Goal: Task Accomplishment & Management: Use online tool/utility

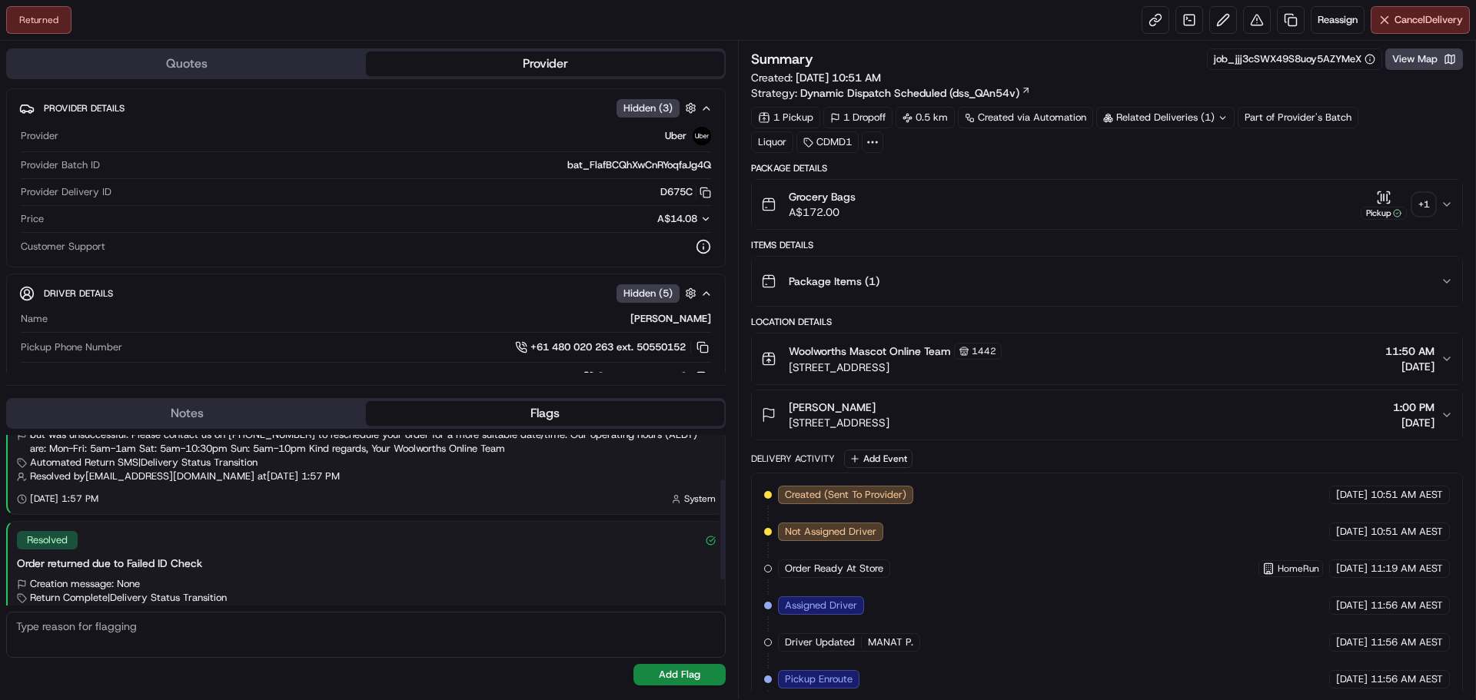
scroll to position [121, 0]
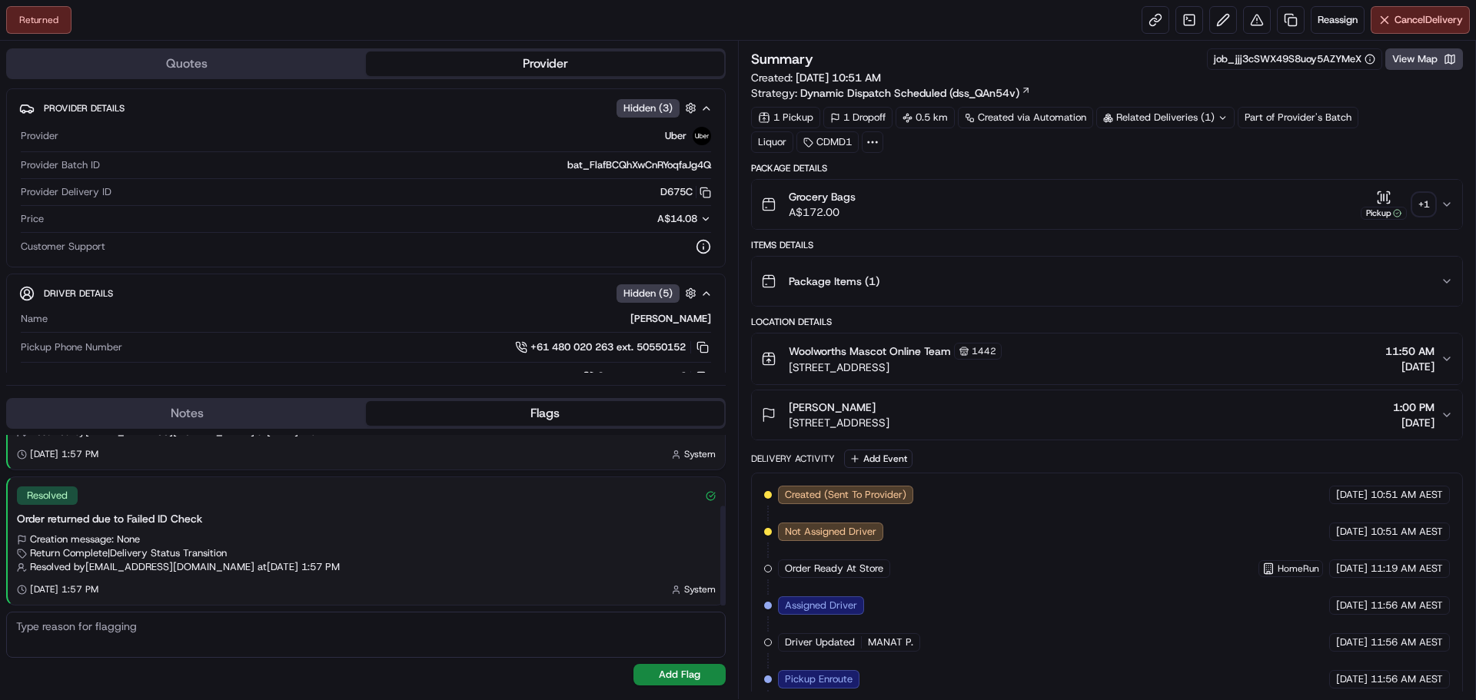
click at [270, 414] on button "Notes" at bounding box center [187, 413] width 358 height 25
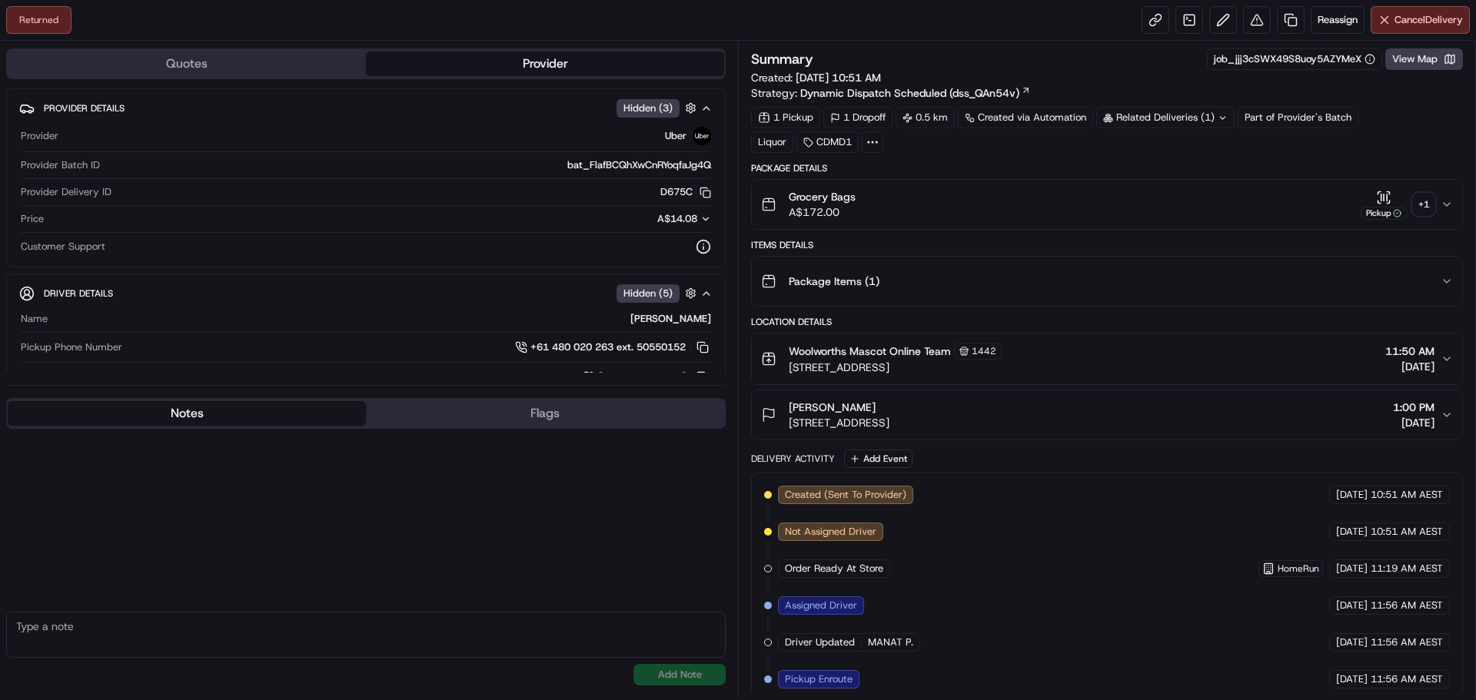
click at [467, 412] on button "Flags" at bounding box center [545, 413] width 358 height 25
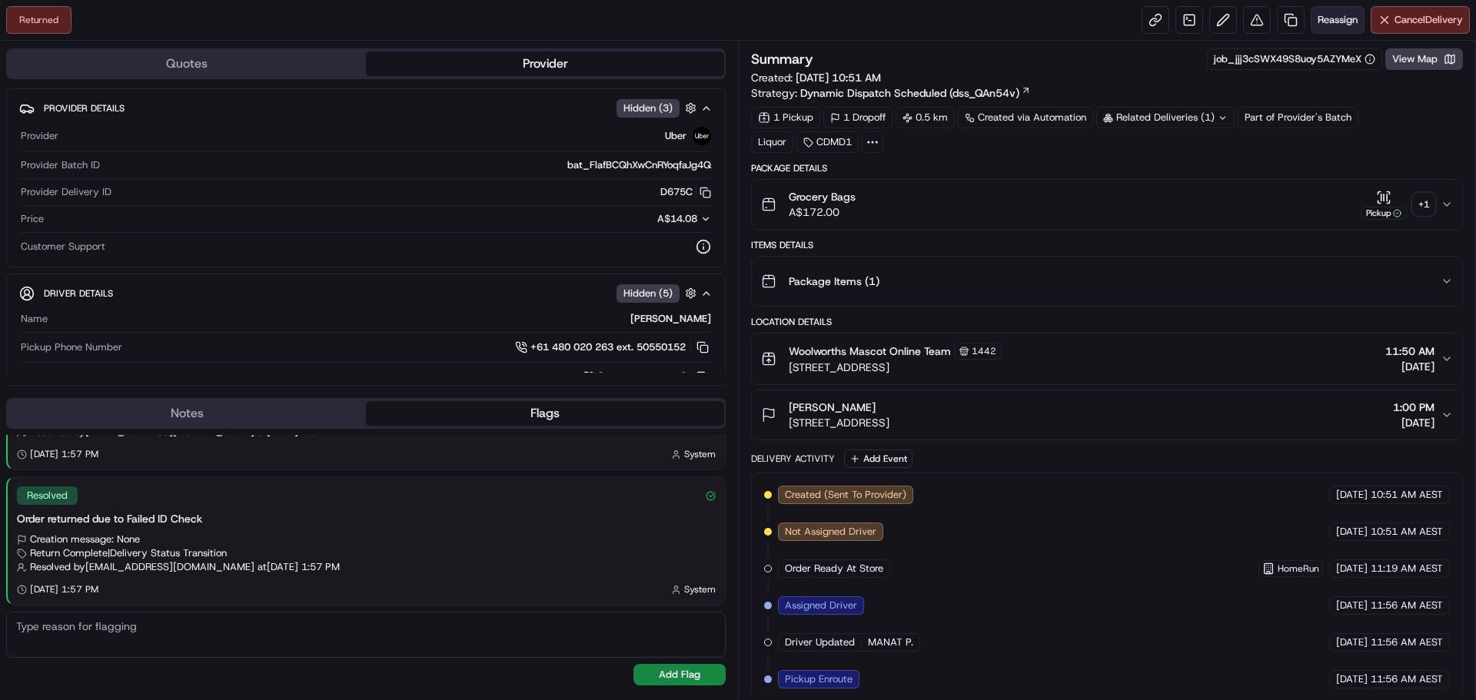
click at [1329, 17] on span "Reassign" at bounding box center [1338, 20] width 40 height 14
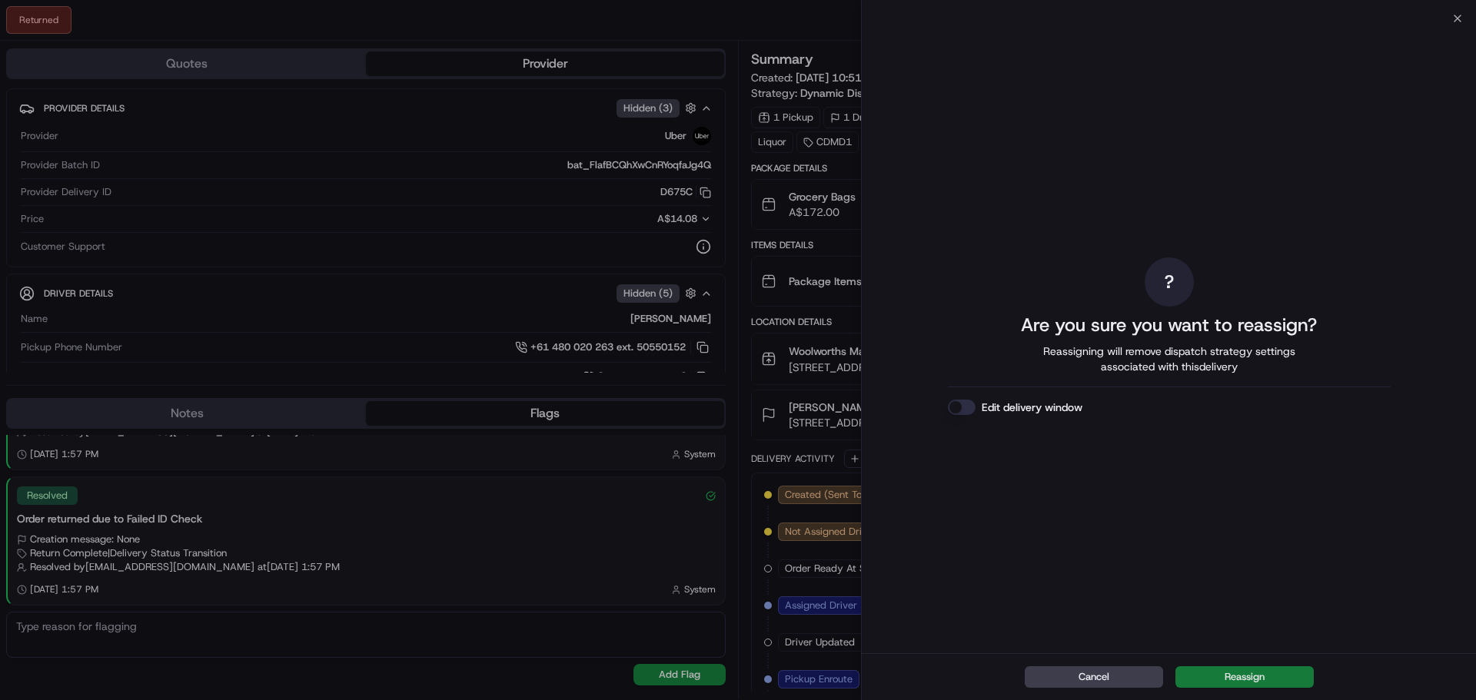
click at [1228, 674] on button "Reassign" at bounding box center [1245, 678] width 138 height 22
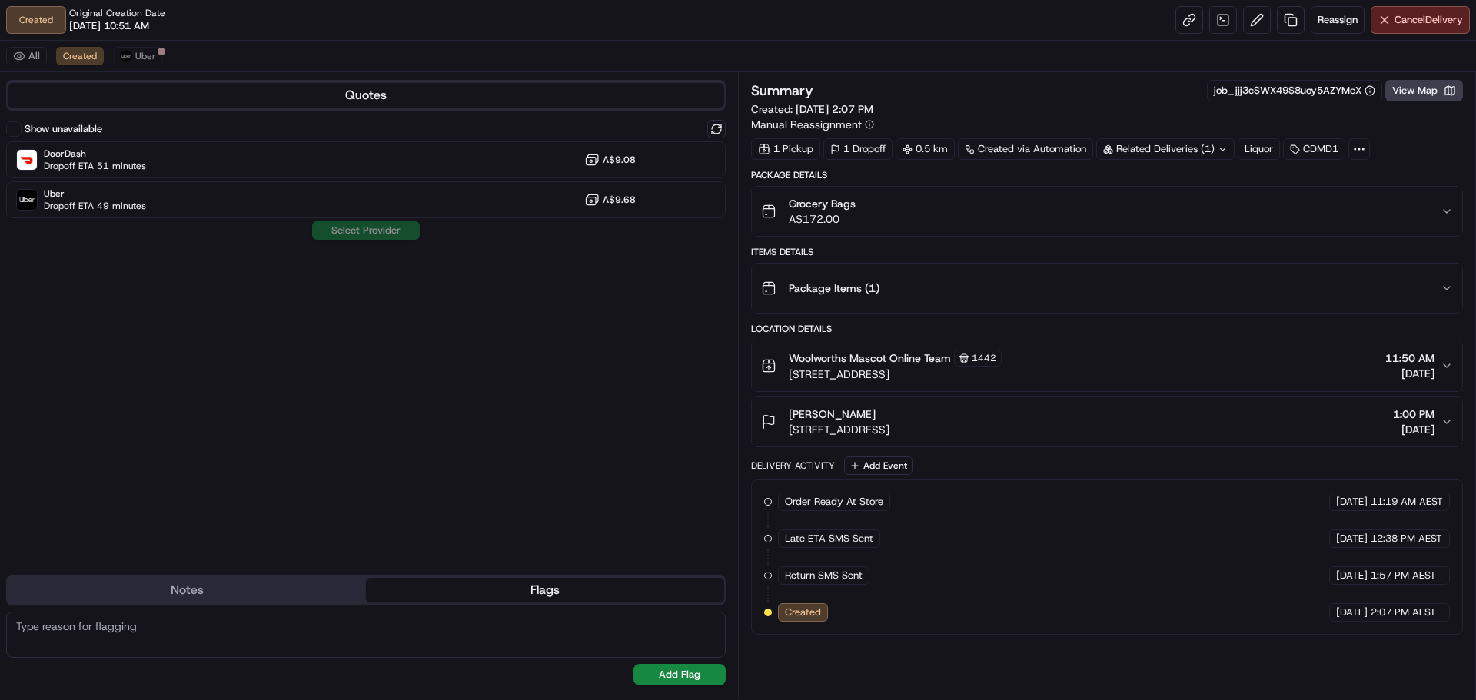
drag, startPoint x: 1127, startPoint y: 433, endPoint x: 790, endPoint y: 428, distance: 336.8
click at [790, 428] on div "Giok Soo [STREET_ADDRESS] 2020, AU 1:00 PM [DATE]" at bounding box center [1101, 422] width 680 height 31
copy span "[STREET_ADDRESS]"
click at [742, 366] on div "Summary job_jjj3cSWX49S8uoy5AZYMeX View Map Created: [DATE] 2:07 PM Manual Reas…" at bounding box center [1107, 385] width 738 height 627
click at [272, 607] on div "No results found Add Flag" at bounding box center [366, 649] width 720 height 86
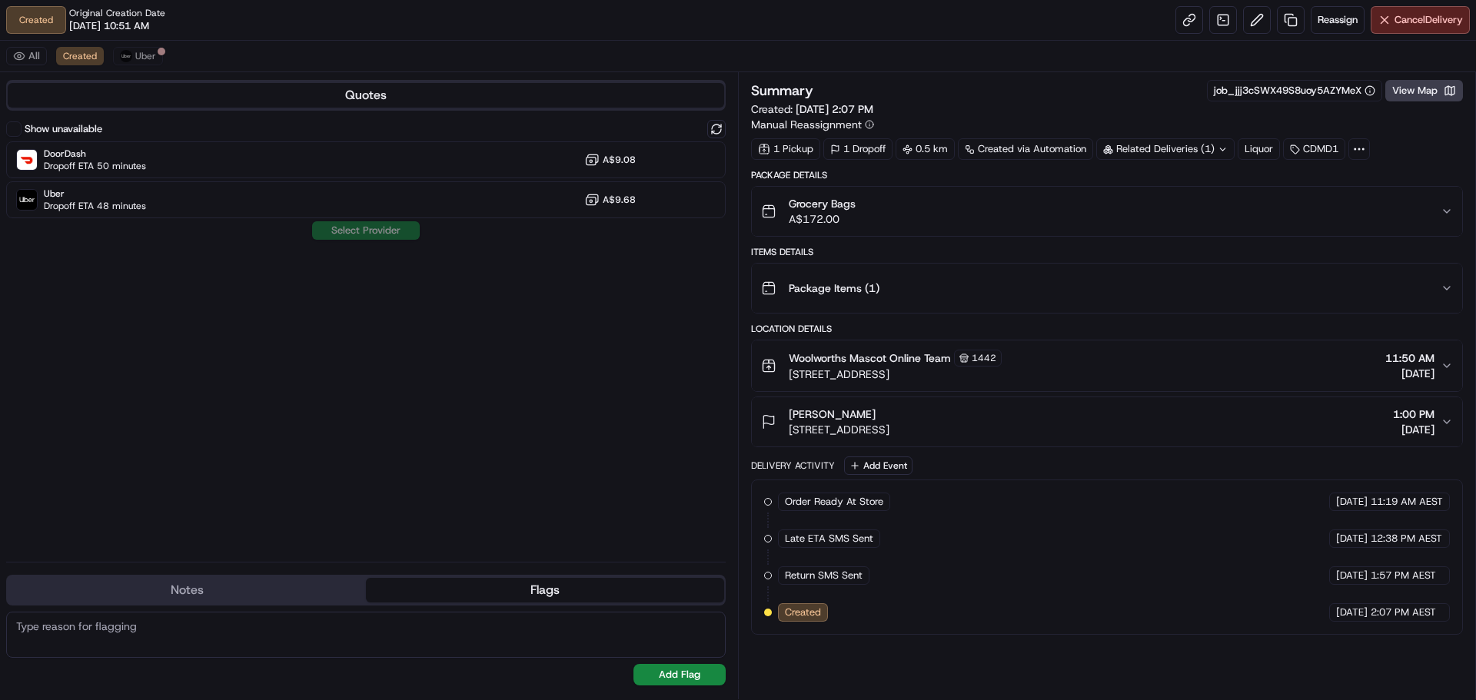
click at [371, 591] on button "Flags" at bounding box center [545, 590] width 358 height 25
click at [298, 587] on button "Notes" at bounding box center [187, 590] width 358 height 25
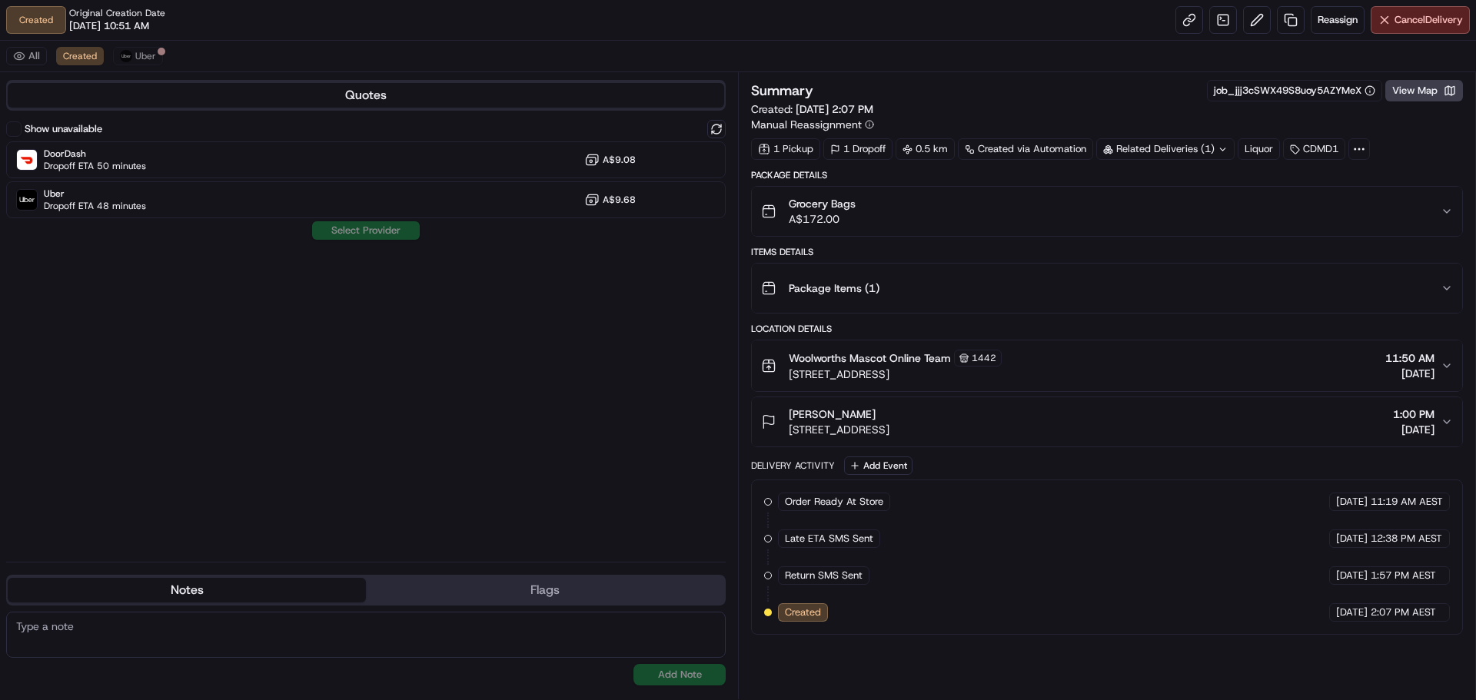
click at [440, 583] on button "Flags" at bounding box center [545, 590] width 358 height 25
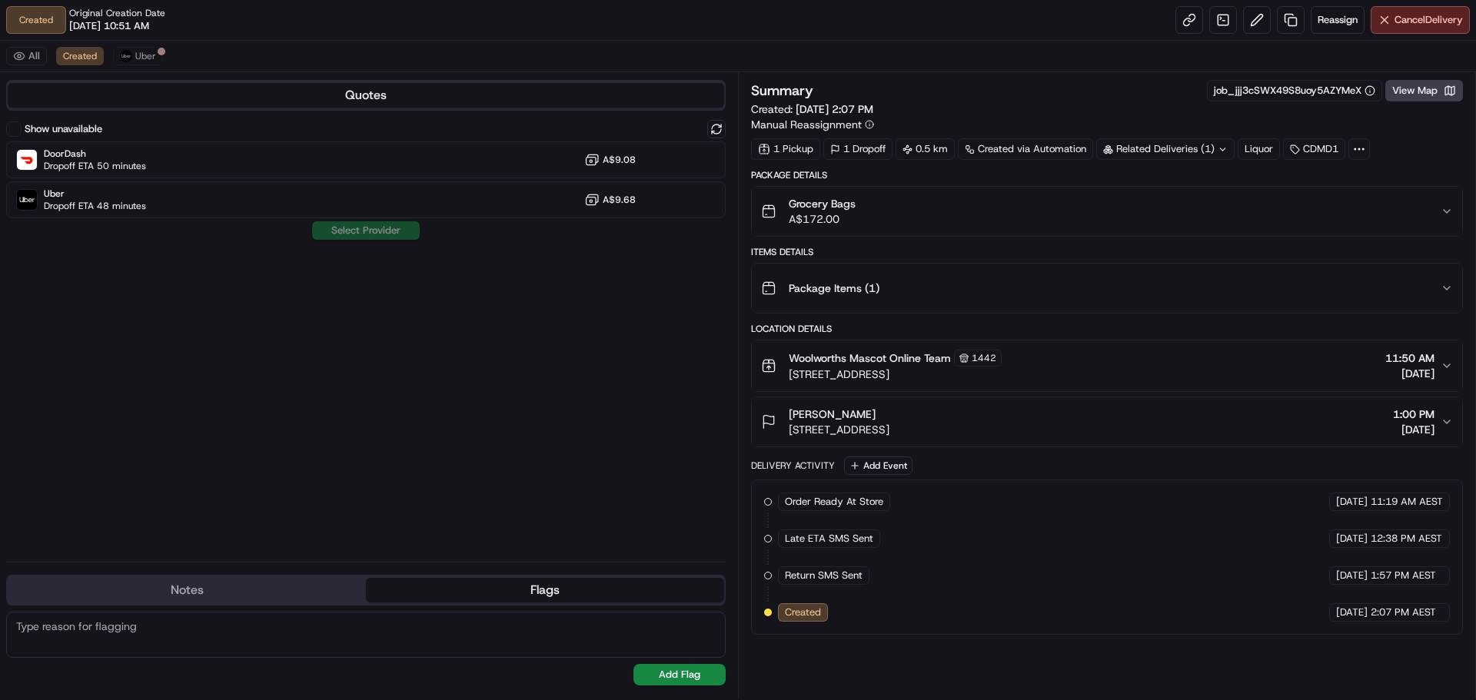
click at [1451, 208] on icon "button" at bounding box center [1447, 211] width 12 height 12
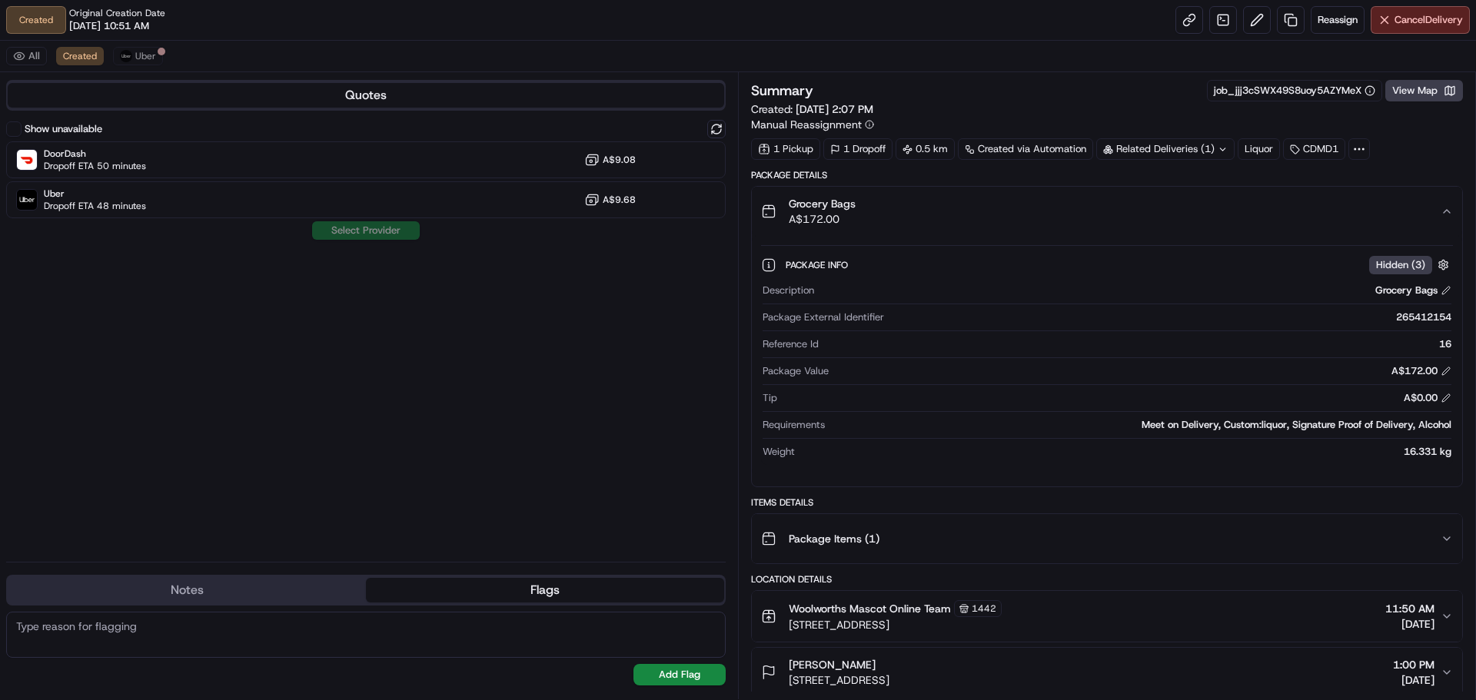
click at [1451, 208] on icon "button" at bounding box center [1447, 211] width 12 height 12
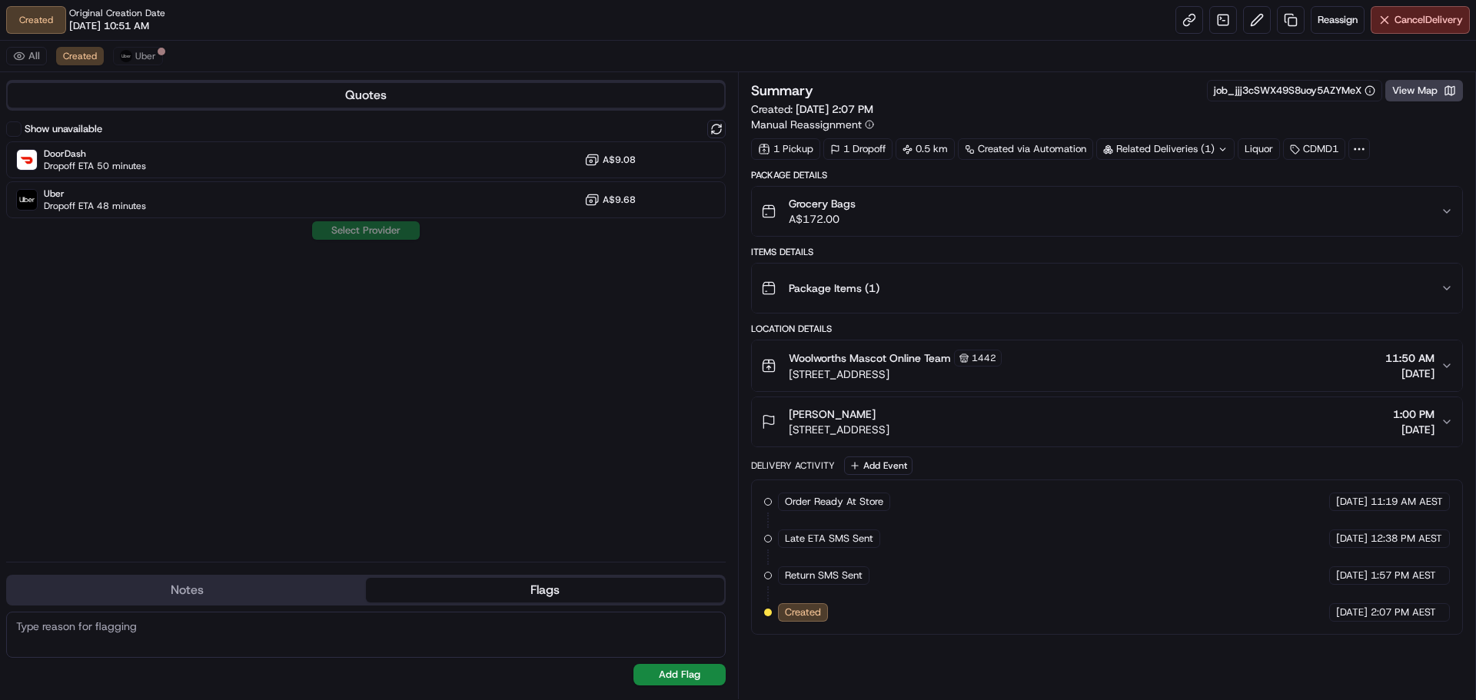
click at [1453, 291] on button "Package Items ( 1 )" at bounding box center [1107, 288] width 710 height 49
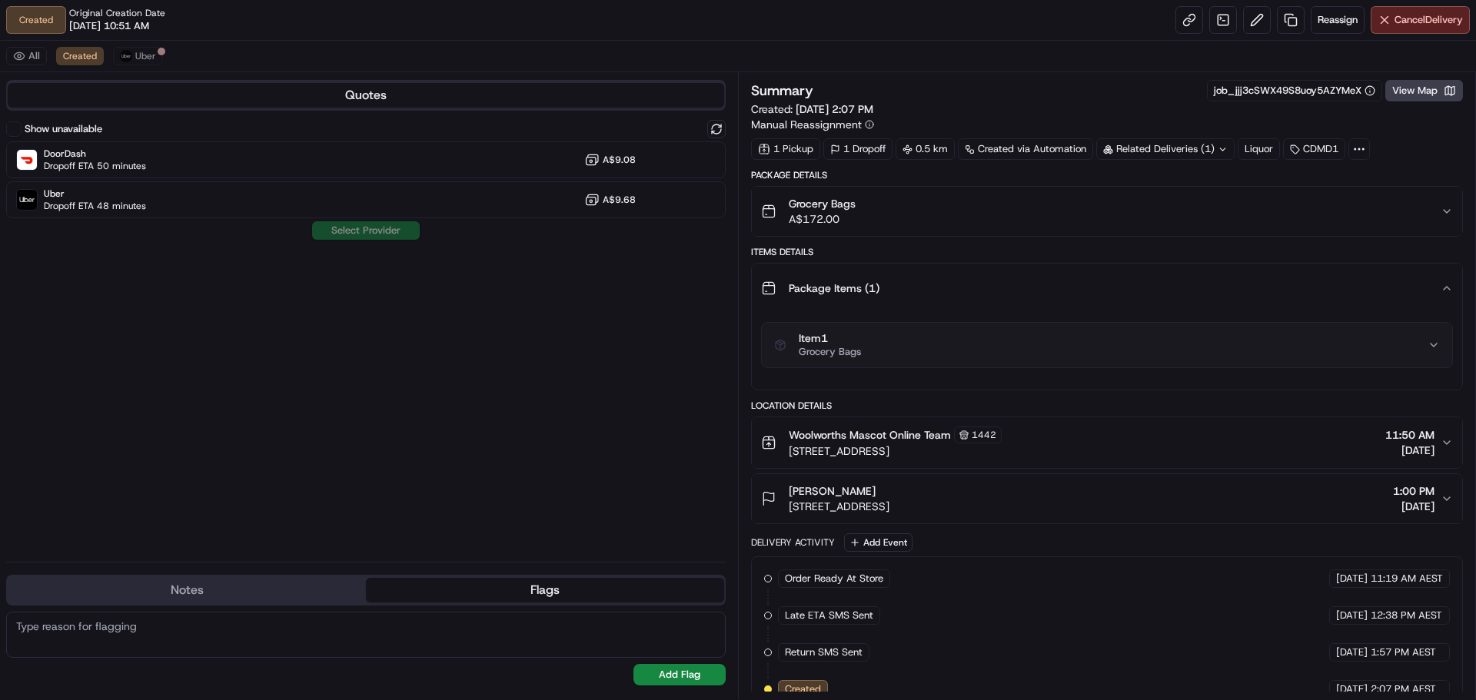
click at [1451, 291] on icon "button" at bounding box center [1447, 288] width 12 height 12
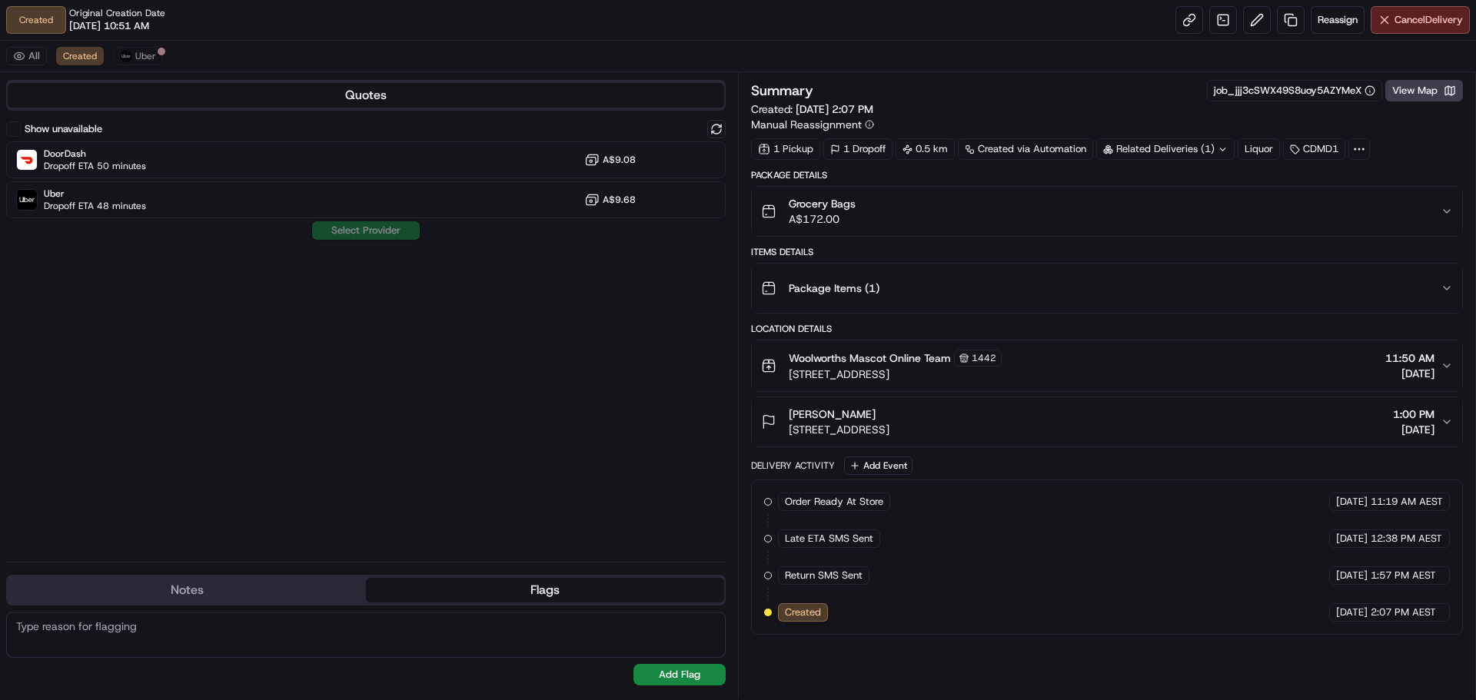
click at [1442, 372] on button "Woolworths Mascot Online Team [STREET_ADDRESS] 11:50 AM [DATE]" at bounding box center [1107, 366] width 710 height 51
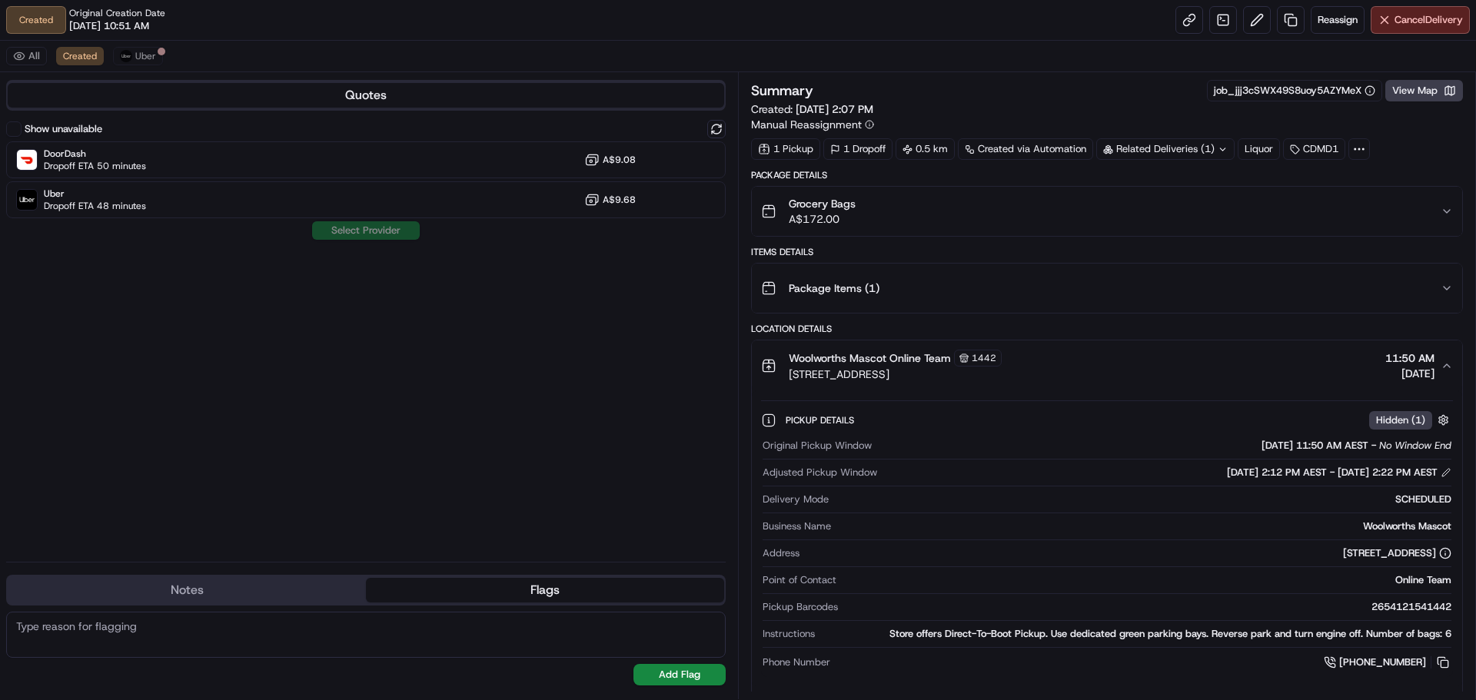
click at [1442, 371] on icon "button" at bounding box center [1447, 366] width 12 height 12
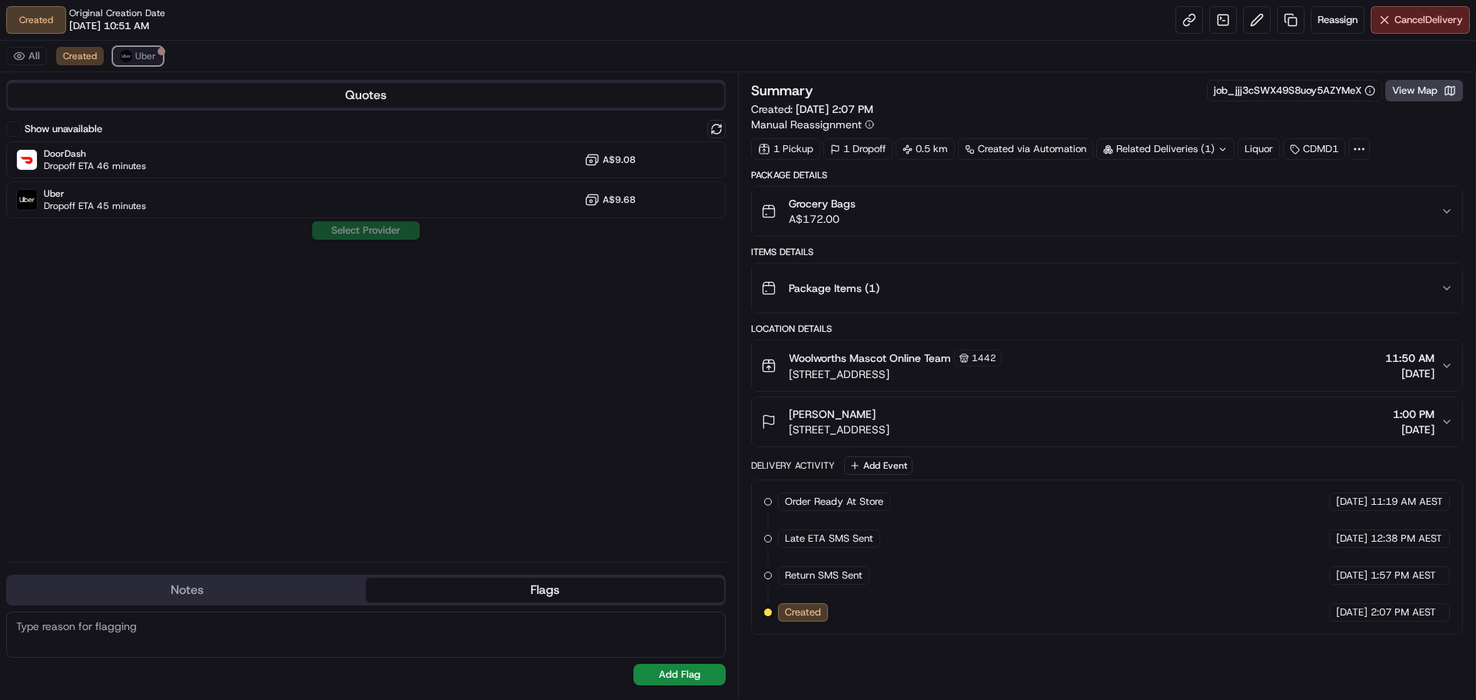
click at [135, 58] on span "Uber" at bounding box center [145, 56] width 21 height 12
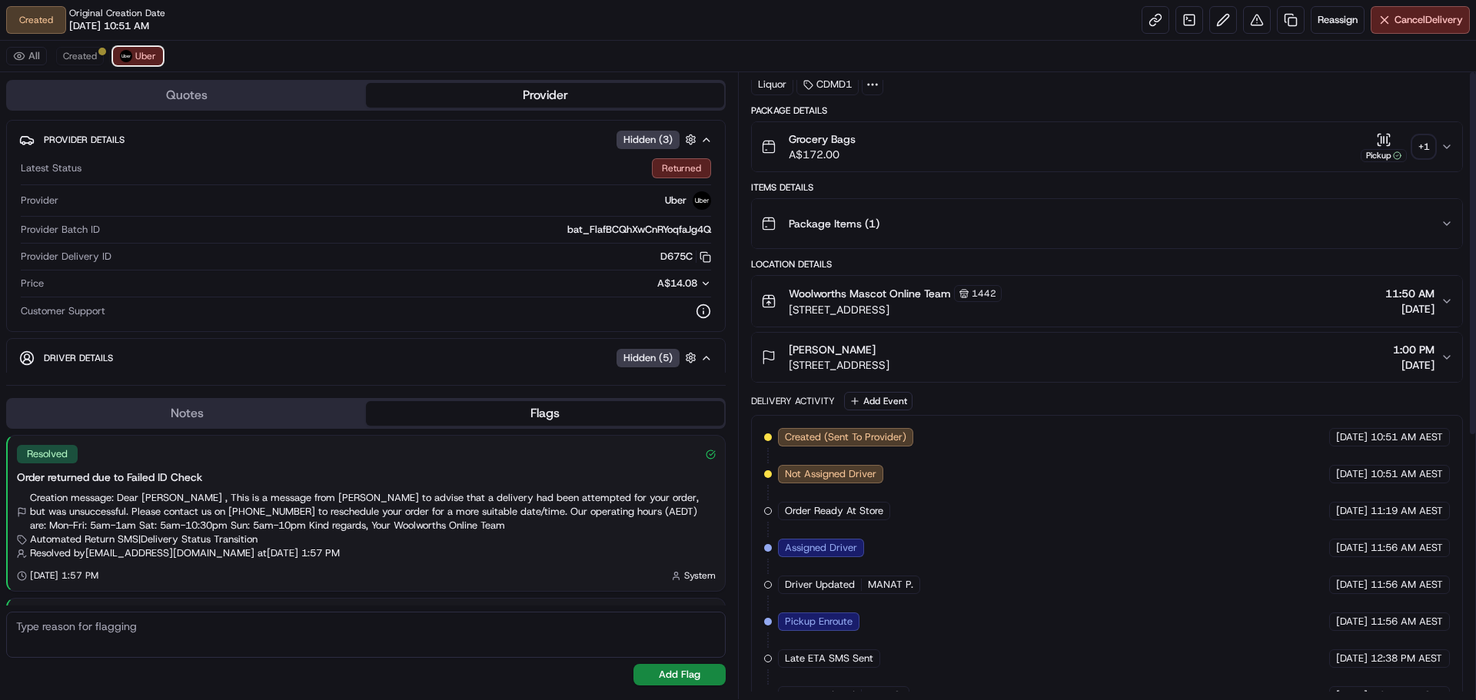
scroll to position [0, 0]
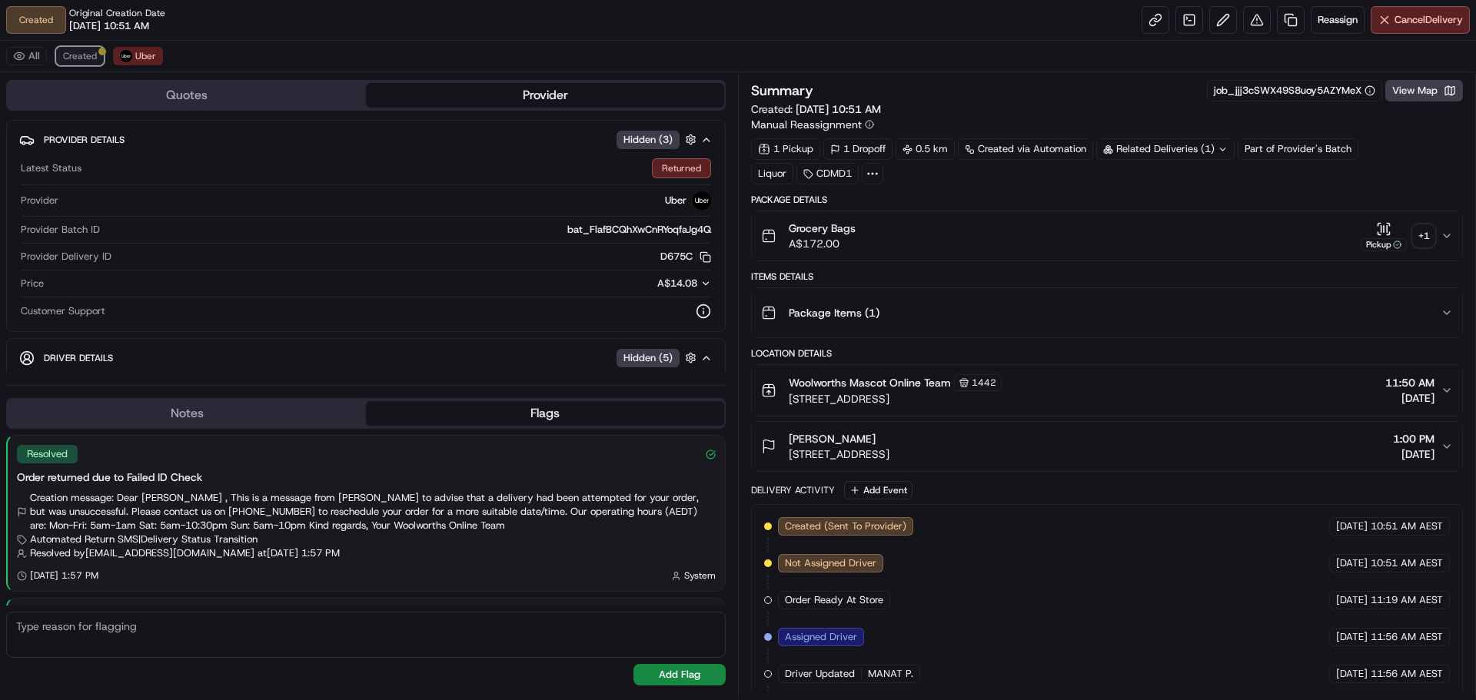
click at [87, 58] on span "Created" at bounding box center [80, 56] width 34 height 12
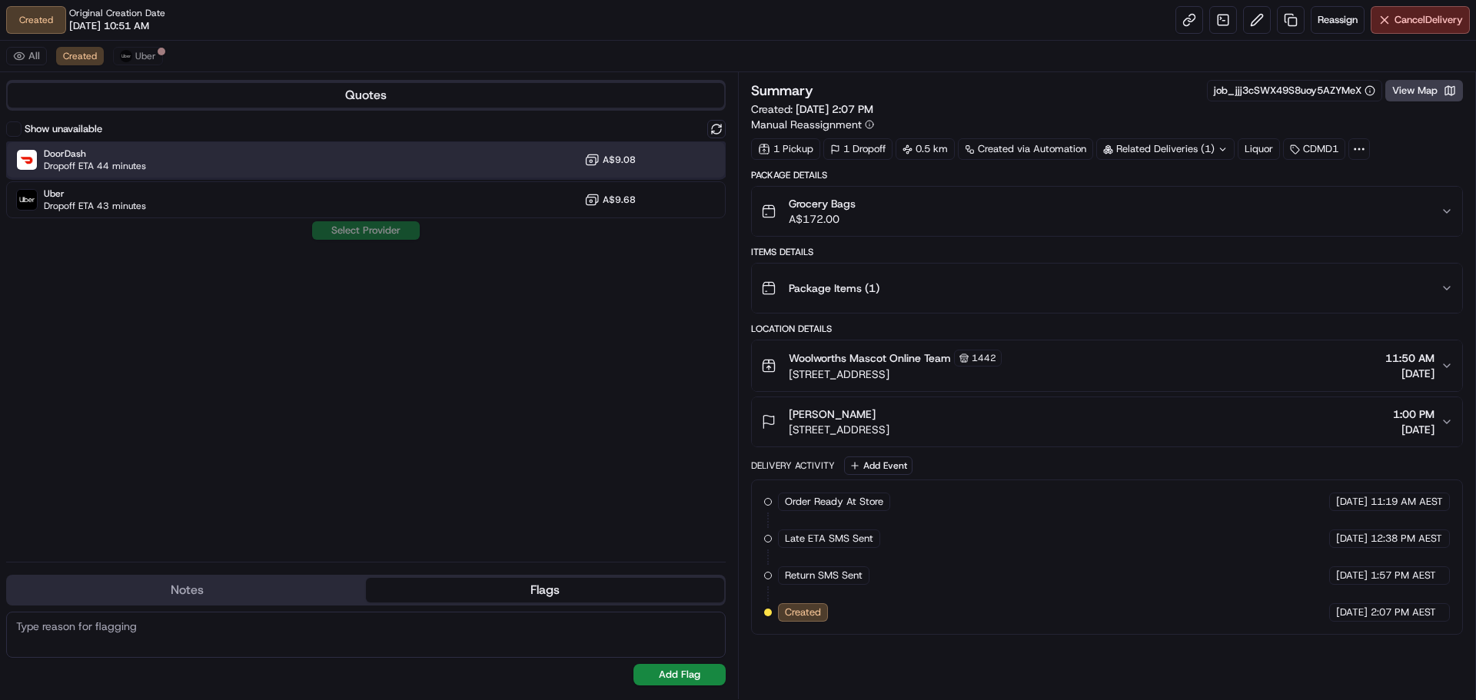
click at [494, 170] on div "DoorDash Dropoff ETA 44 minutes A$9.08" at bounding box center [366, 159] width 720 height 37
click at [391, 235] on button "Assign Provider" at bounding box center [365, 230] width 109 height 18
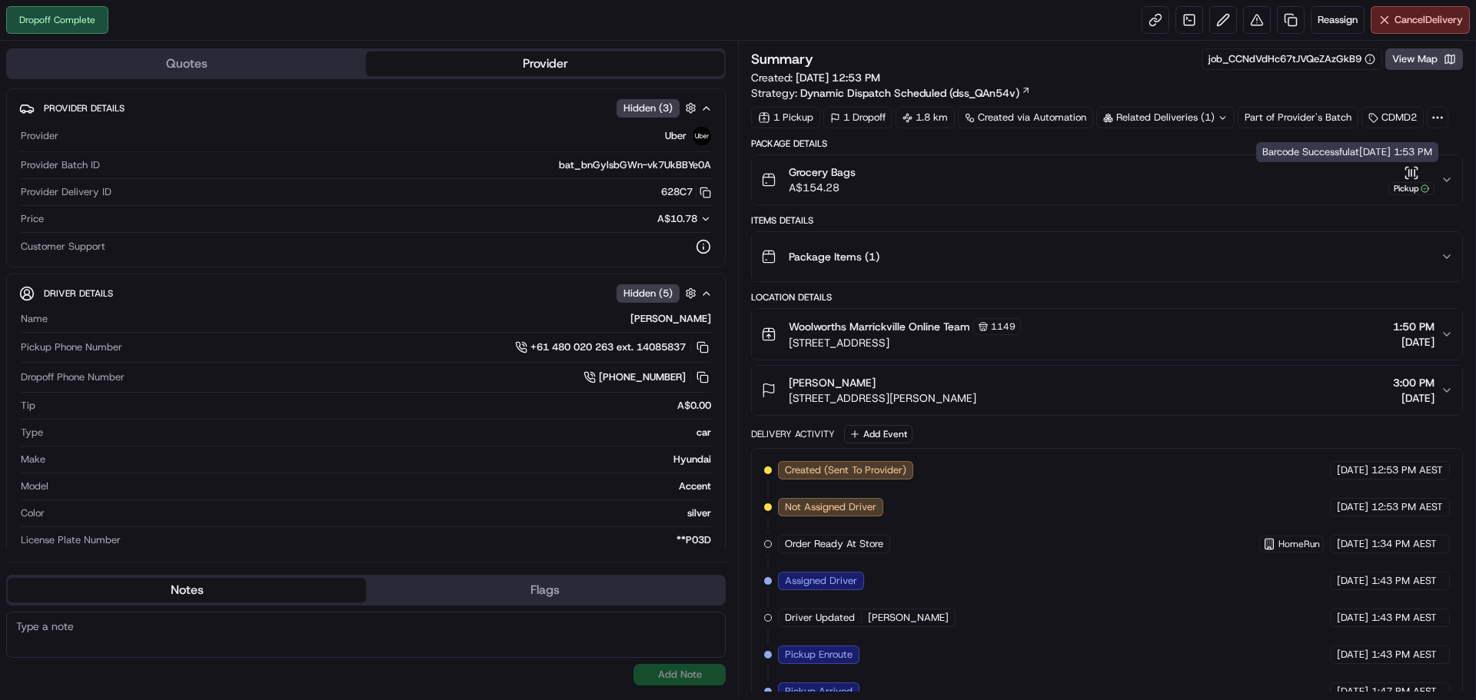
click at [1439, 179] on div "Grocery Bags A$154.28 Pickup" at bounding box center [1101, 180] width 680 height 31
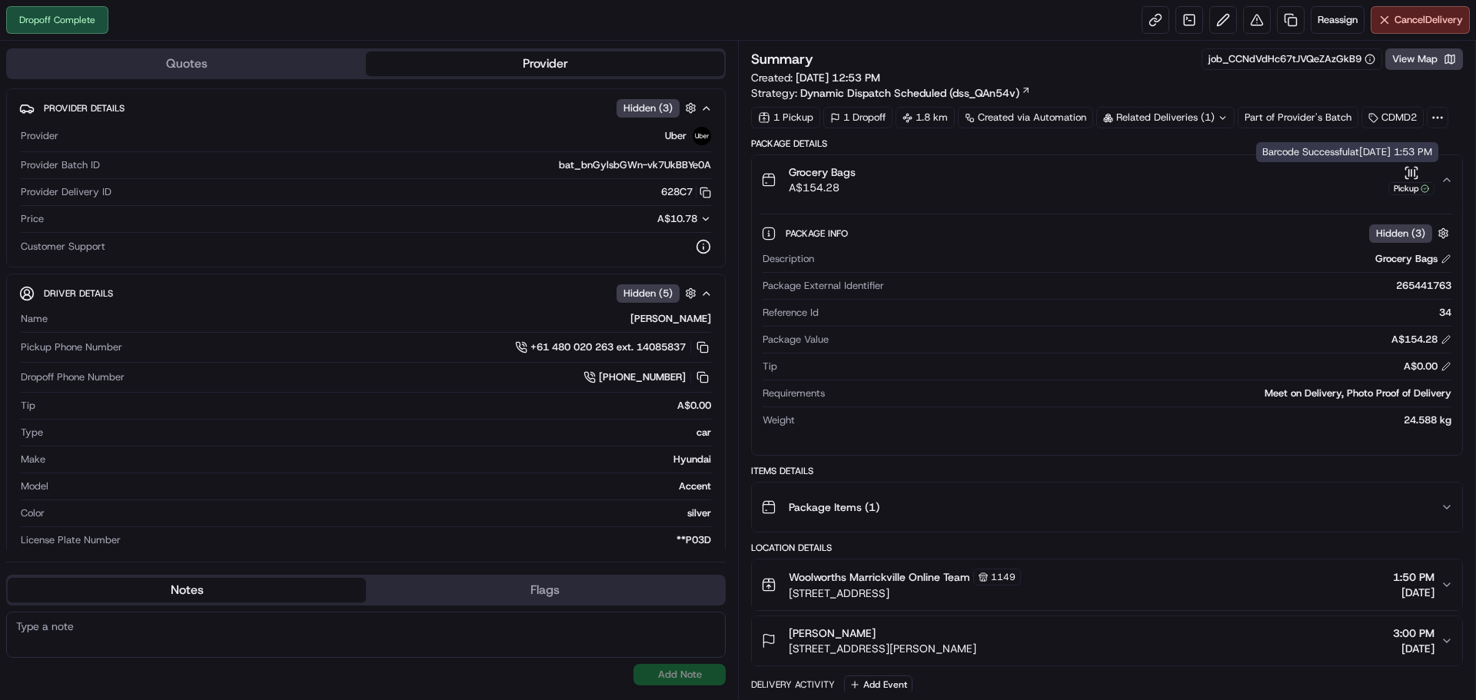
click at [1411, 184] on div "Pickup" at bounding box center [1412, 188] width 46 height 13
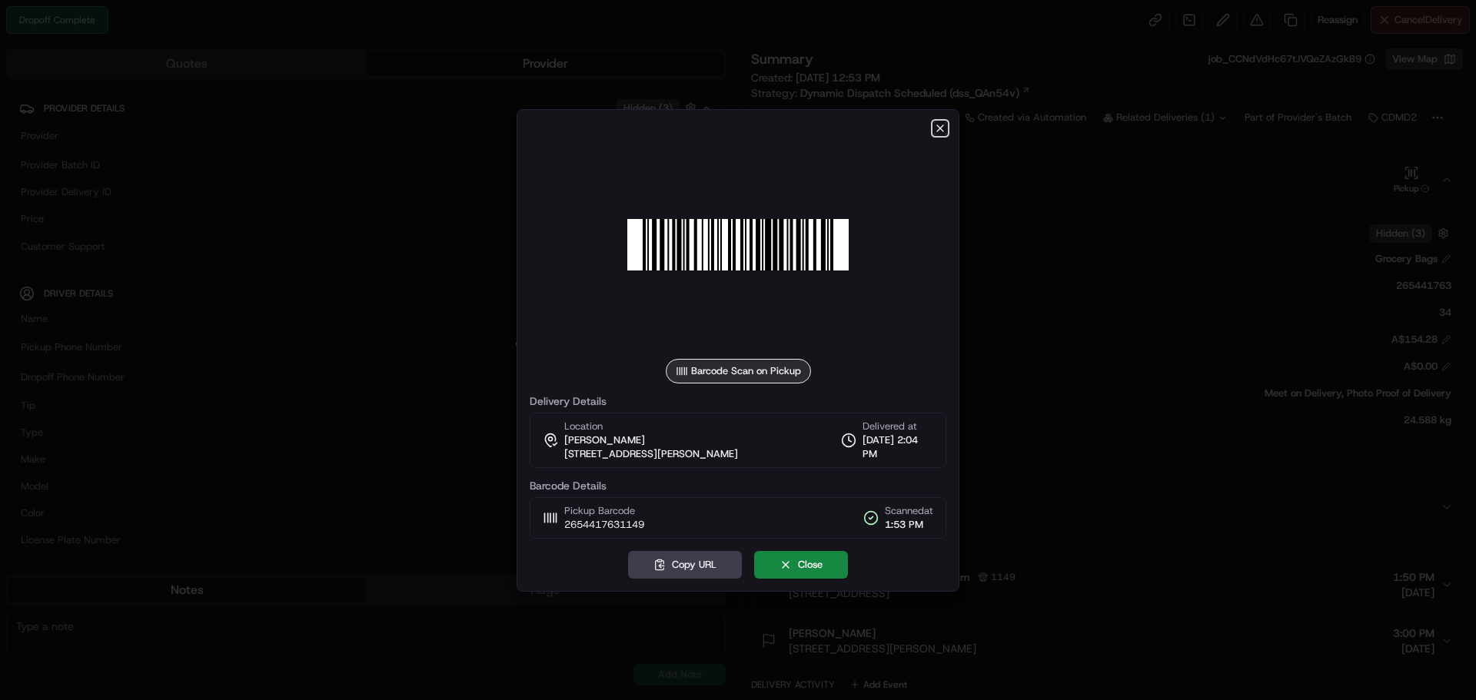
click at [943, 130] on icon "button" at bounding box center [940, 128] width 12 height 12
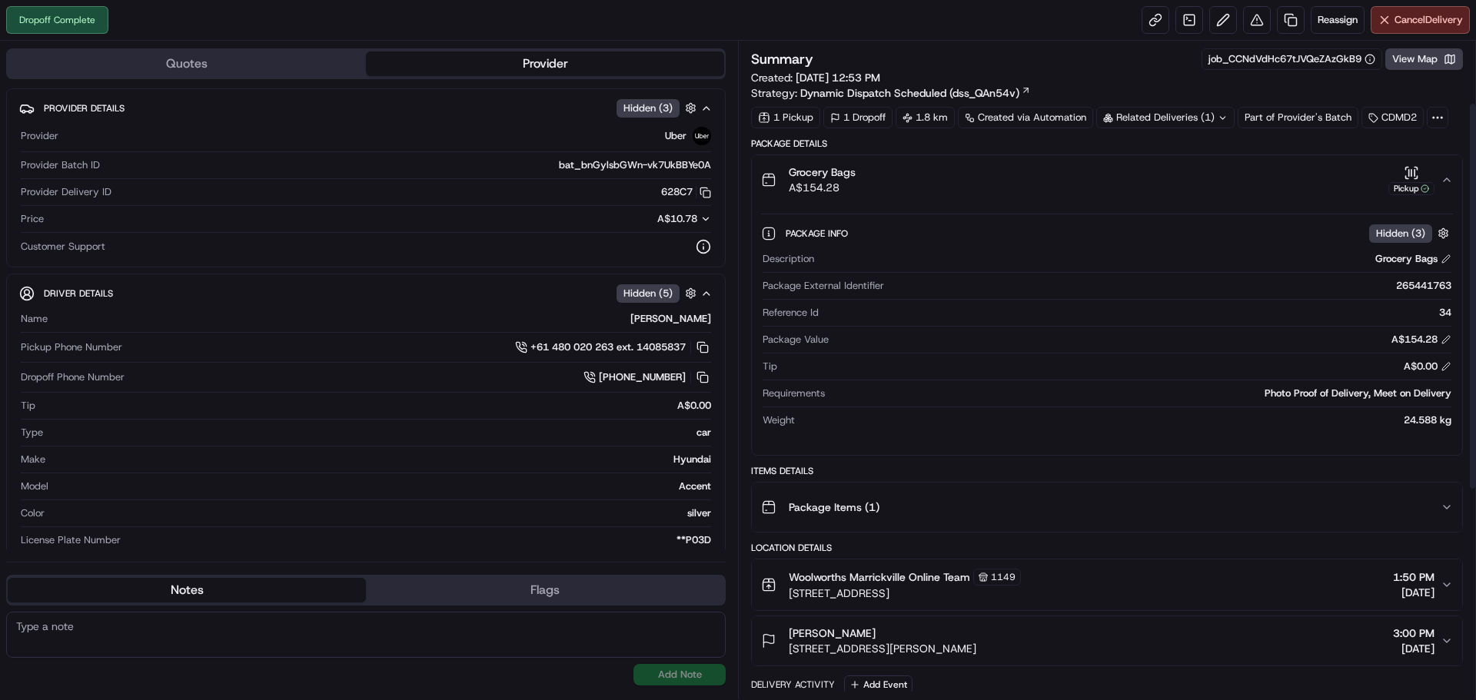
scroll to position [458, 0]
